Goal: Find specific page/section: Find specific page/section

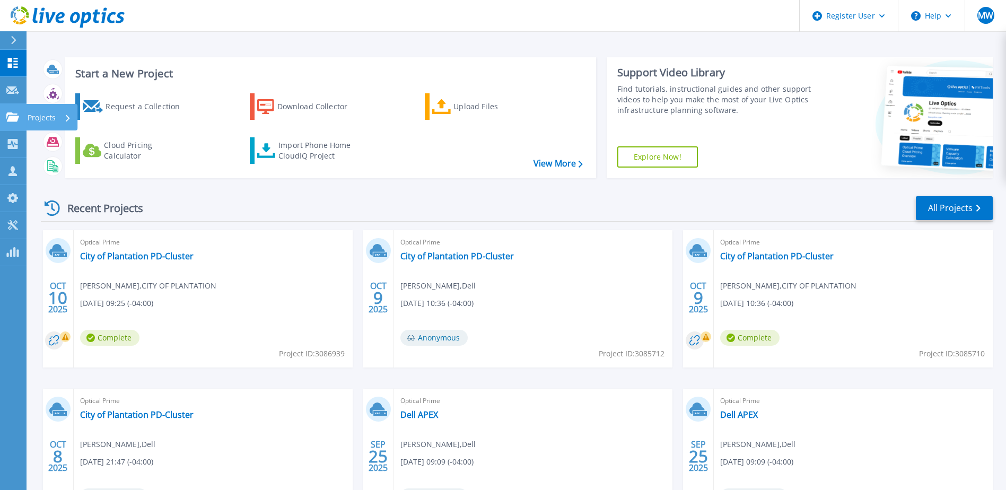
click at [9, 119] on icon at bounding box center [12, 116] width 13 height 9
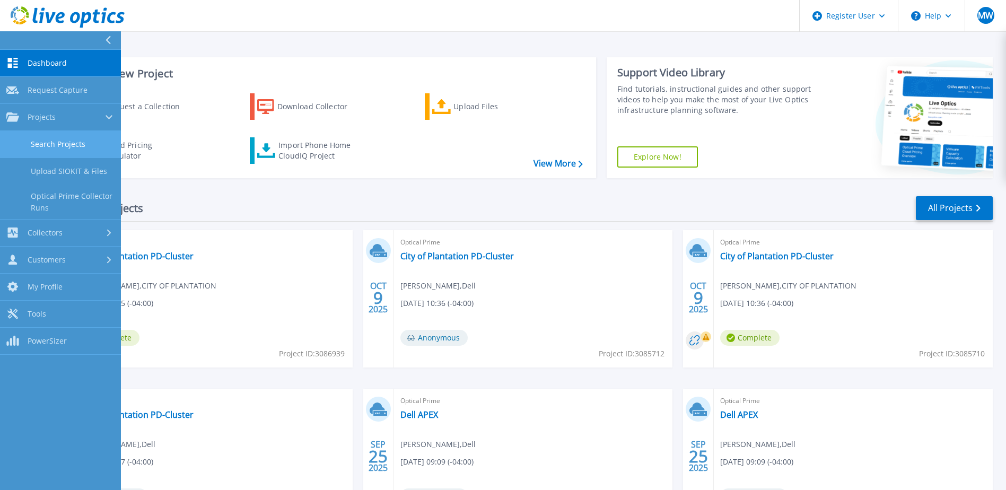
click at [58, 147] on link "Search Projects" at bounding box center [60, 144] width 121 height 27
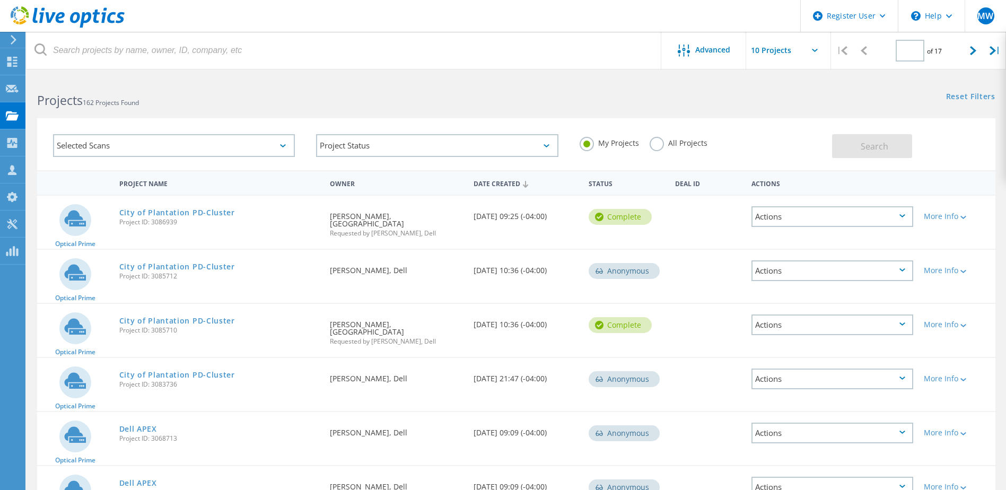
type input "1"
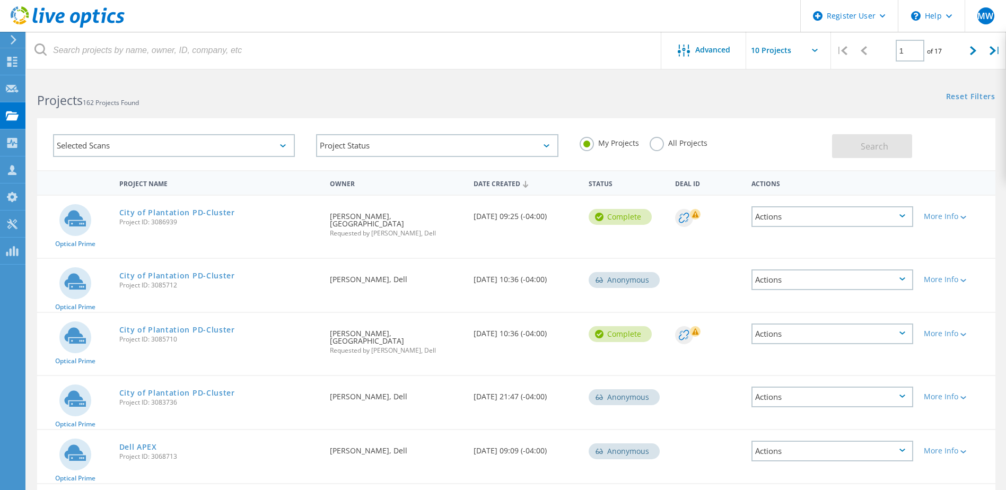
click at [678, 143] on label "All Projects" at bounding box center [679, 142] width 58 height 10
click at [0, 0] on input "All Projects" at bounding box center [0, 0] width 0 height 0
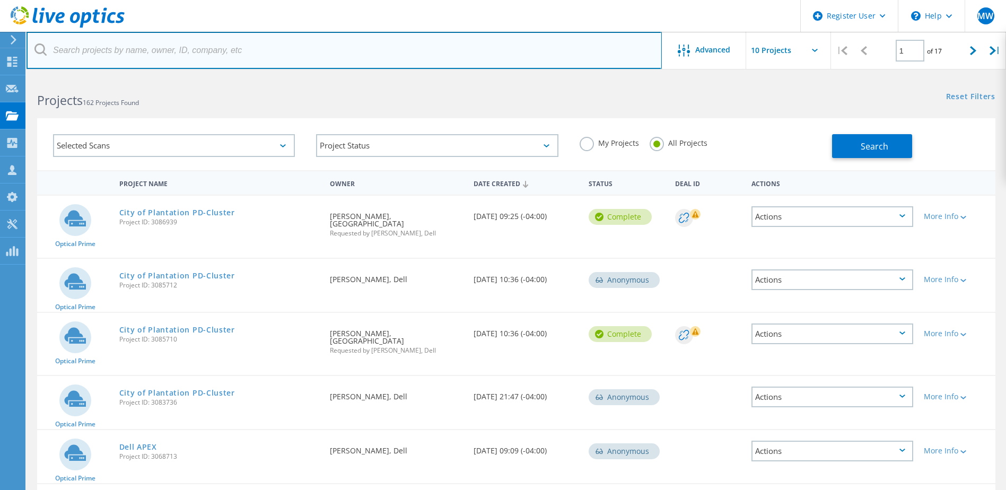
paste input "[PERSON_NAME][EMAIL_ADDRESS][PERSON_NAME][DOMAIN_NAME]"
type input "[PERSON_NAME][EMAIL_ADDRESS][PERSON_NAME][DOMAIN_NAME]"
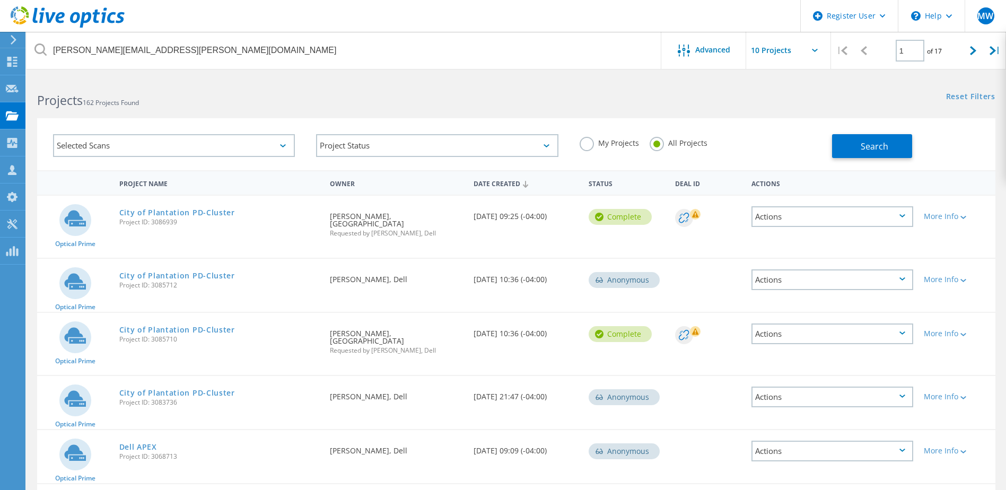
drag, startPoint x: 510, startPoint y: 81, endPoint x: 736, endPoint y: 78, distance: 226.4
click at [511, 81] on div "Projects 162 Projects Found" at bounding box center [271, 91] width 489 height 28
drag, startPoint x: 875, startPoint y: 137, endPoint x: 907, endPoint y: 142, distance: 32.2
click at [874, 138] on button "Search" at bounding box center [872, 146] width 80 height 24
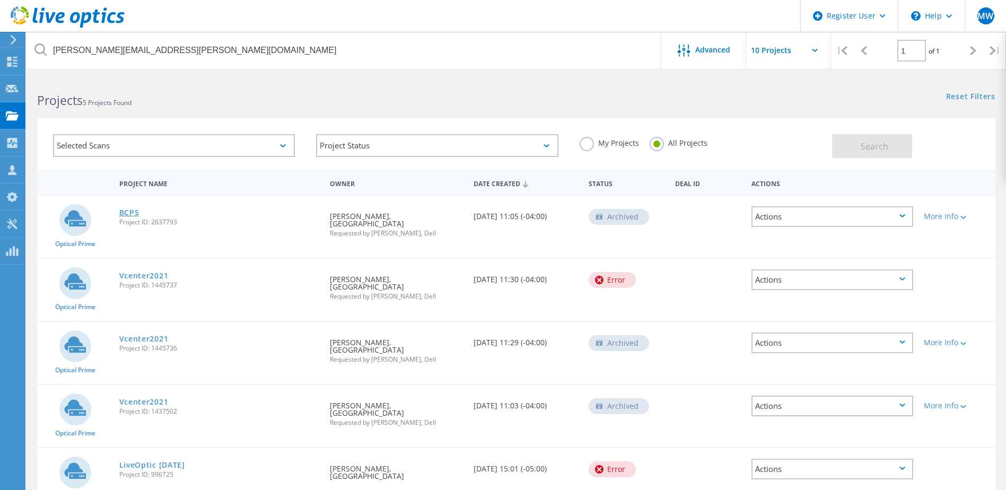
click at [127, 210] on link "BCPS" at bounding box center [129, 212] width 20 height 7
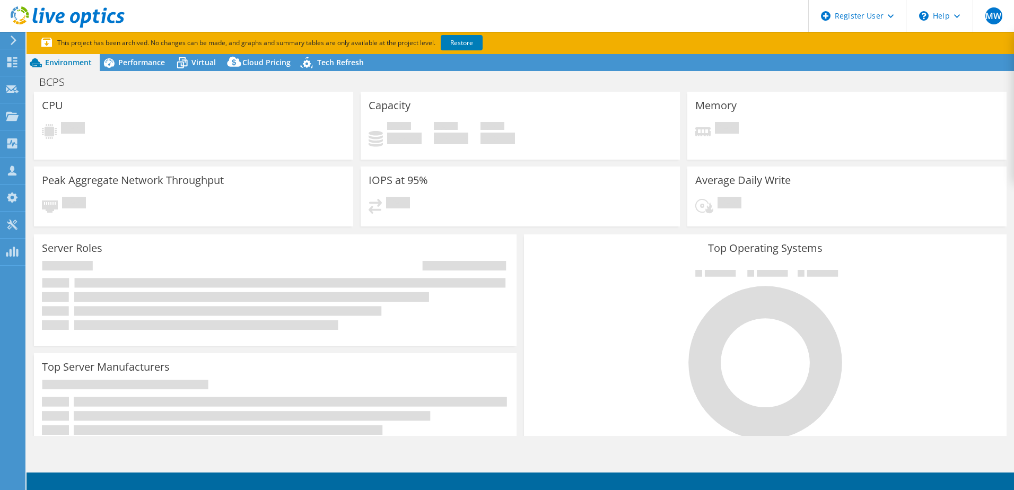
select select "USEast"
select select "USD"
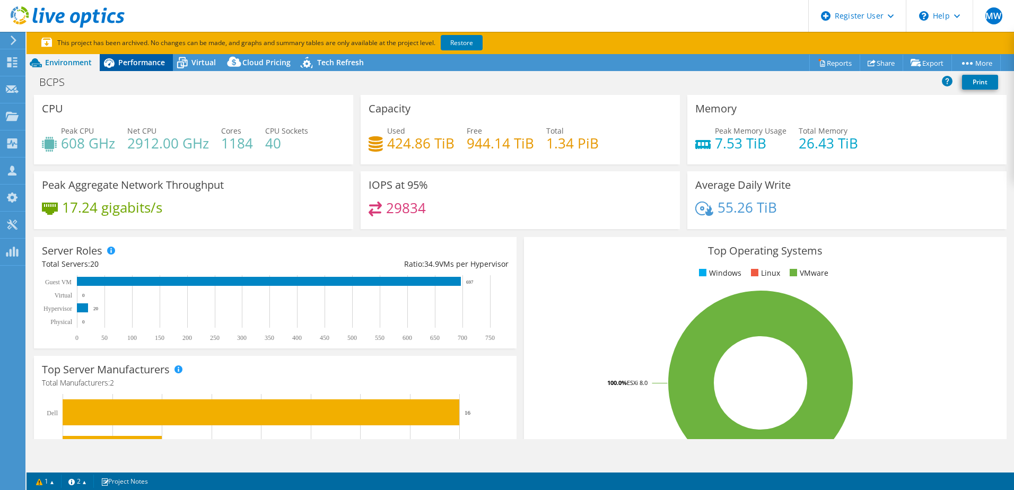
click at [144, 61] on span "Performance" at bounding box center [141, 62] width 47 height 10
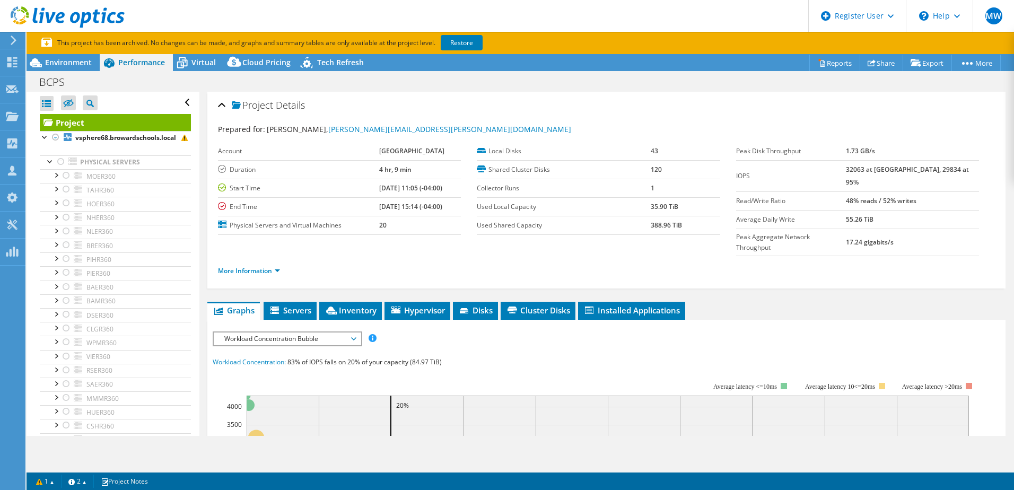
click at [81, 50] on section "This project has been archived. No changes can be made, and graphs and summary …" at bounding box center [520, 43] width 987 height 22
click at [72, 59] on span "Environment" at bounding box center [68, 62] width 47 height 10
